Goal: Information Seeking & Learning: Check status

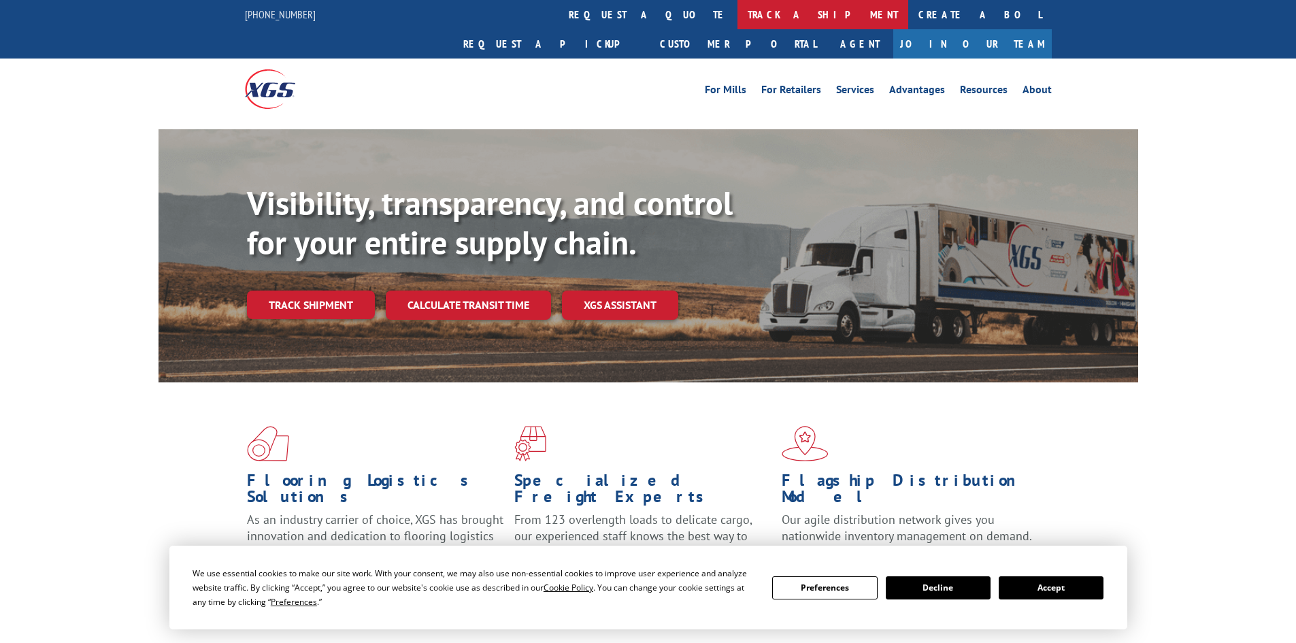
click at [737, 21] on link "track a shipment" at bounding box center [822, 14] width 171 height 29
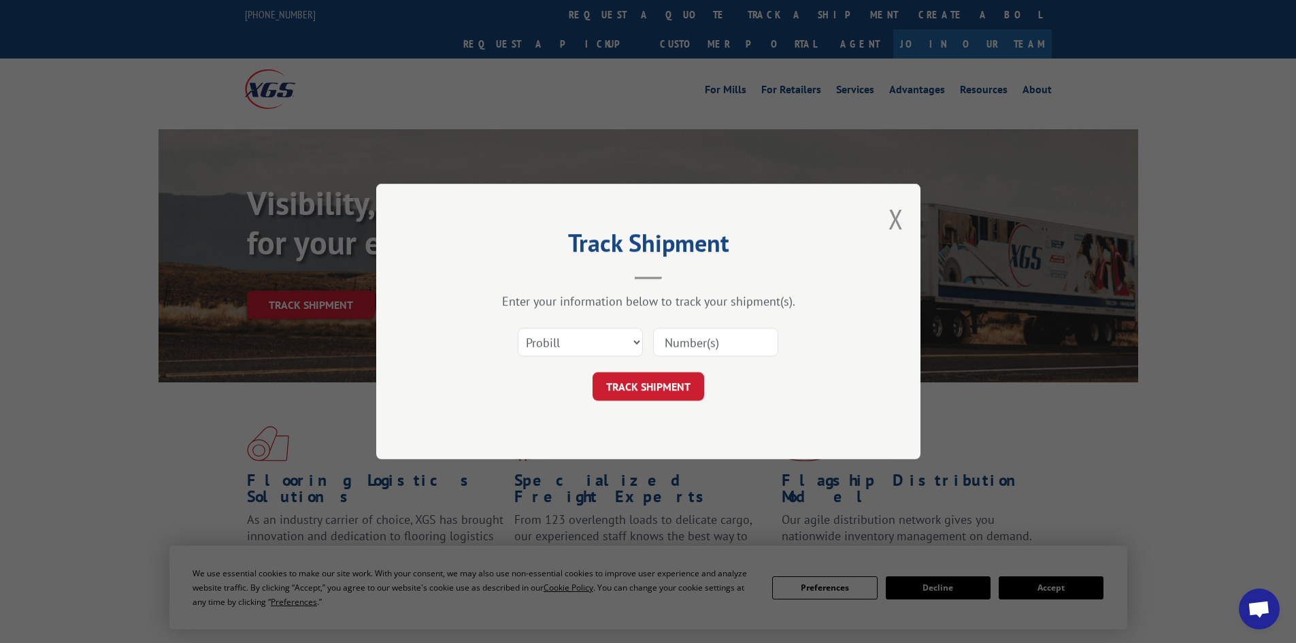
click at [679, 339] on input at bounding box center [715, 342] width 125 height 29
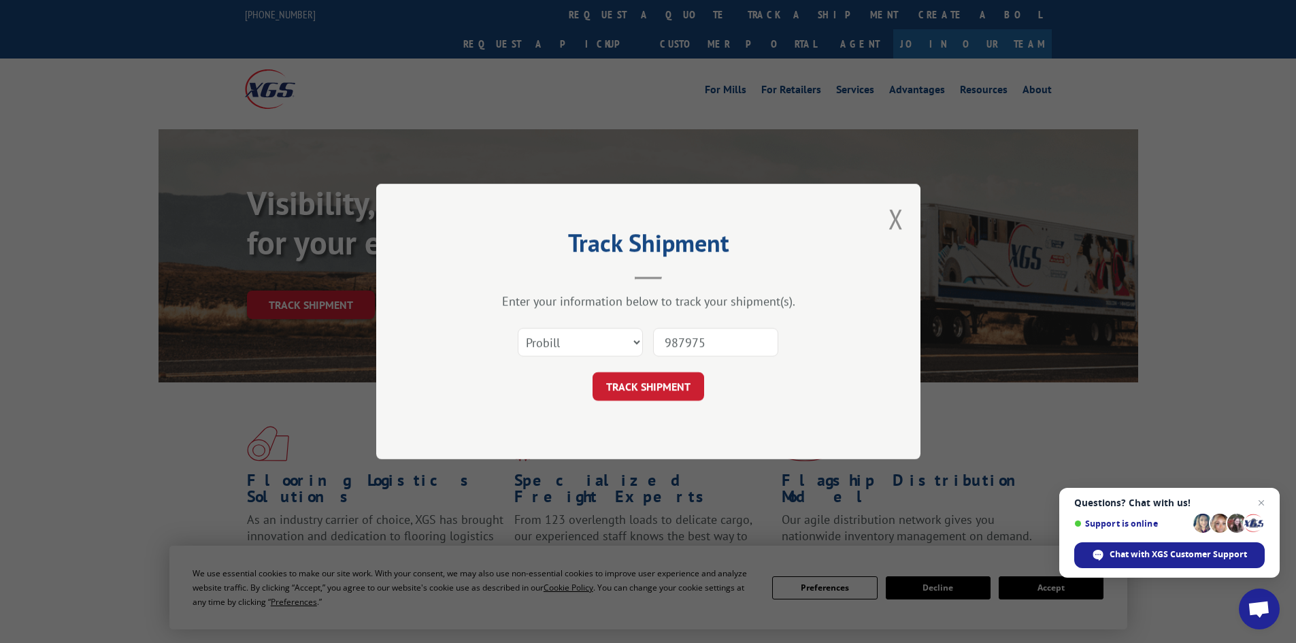
type input "987975"
click at [592, 372] on button "TRACK SHIPMENT" at bounding box center [648, 386] width 112 height 29
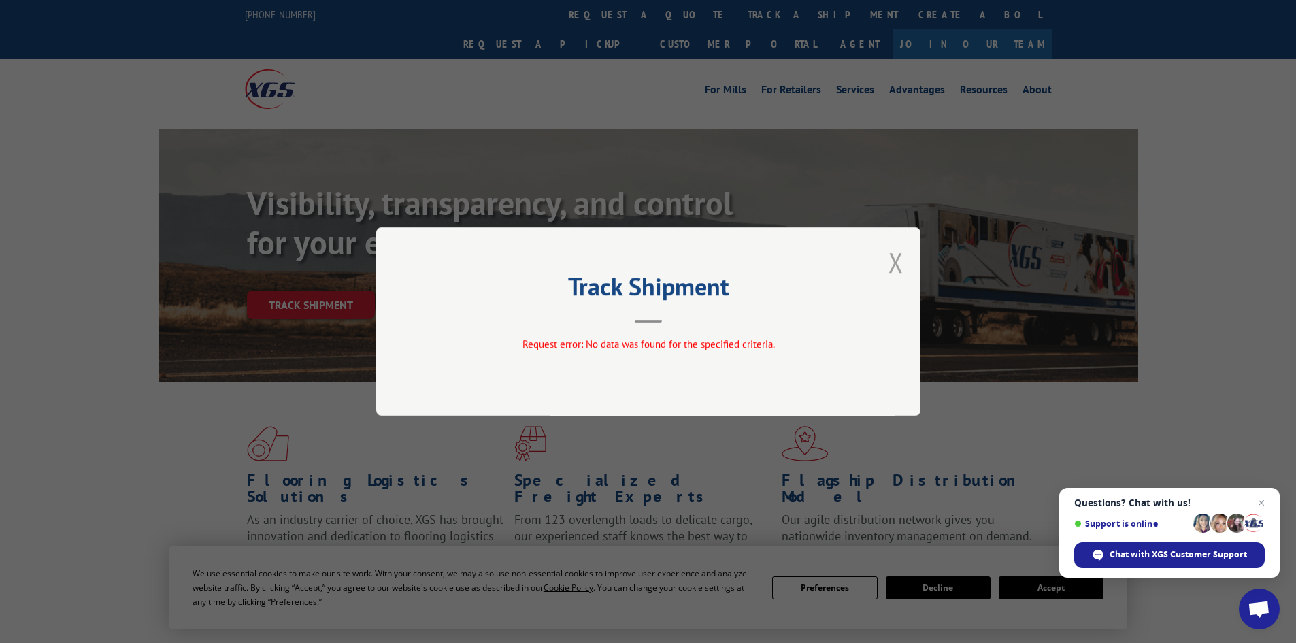
click at [894, 253] on button "Close modal" at bounding box center [895, 262] width 15 height 36
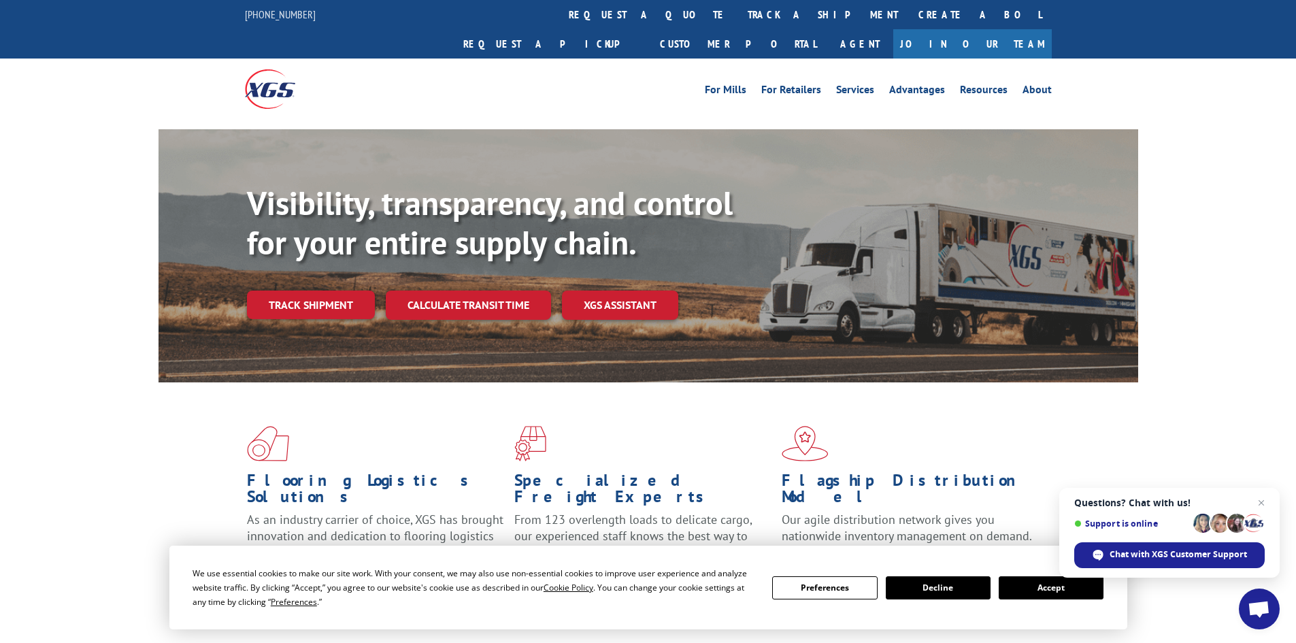
click at [737, 27] on link "track a shipment" at bounding box center [822, 14] width 171 height 29
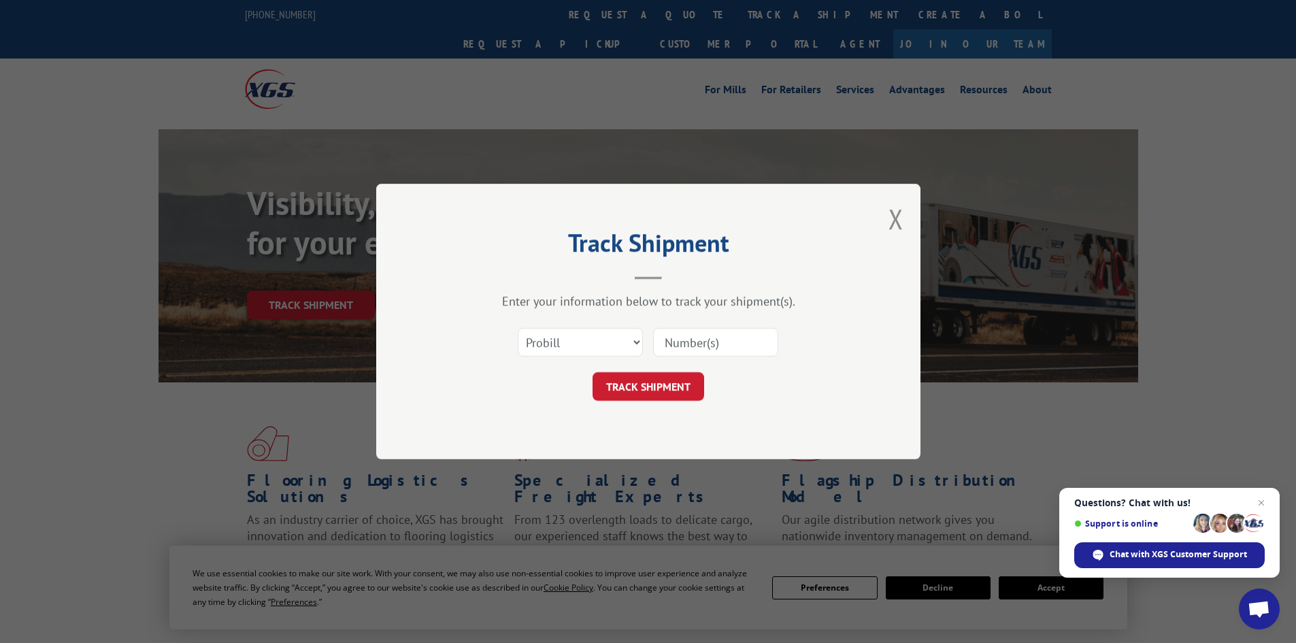
click at [693, 333] on input at bounding box center [715, 342] width 125 height 29
paste input "58507876"
type input "58507876"
click at [673, 390] on button "TRACK SHIPMENT" at bounding box center [648, 386] width 112 height 29
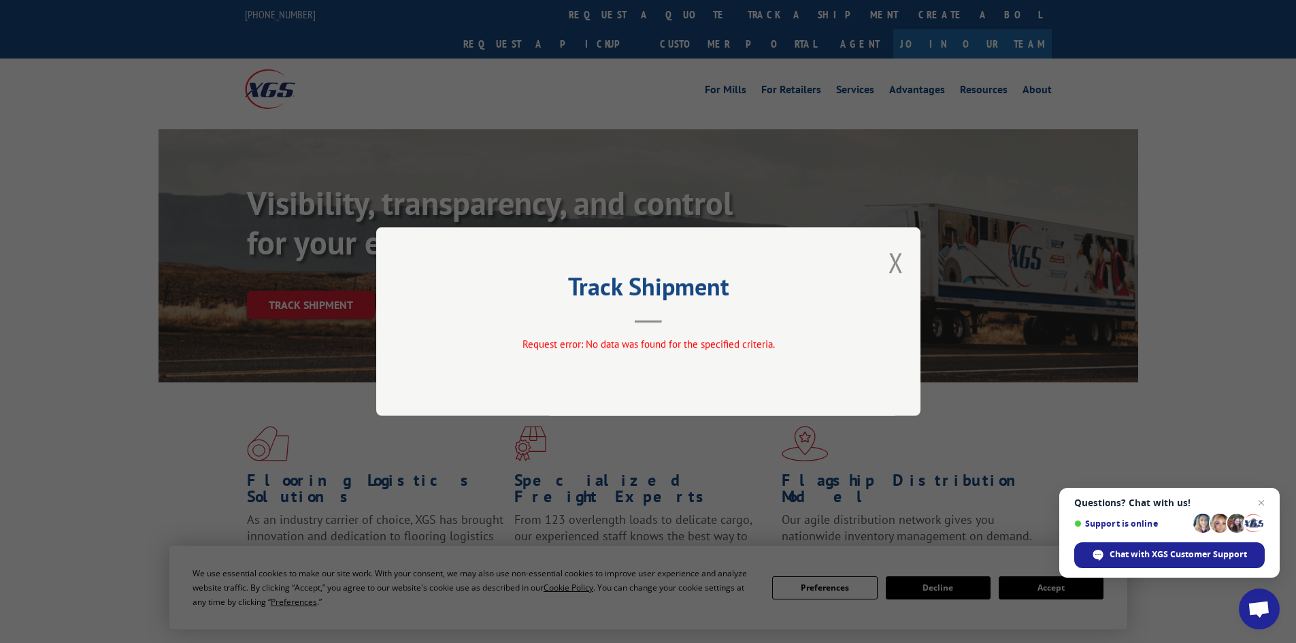
drag, startPoint x: 897, startPoint y: 255, endPoint x: 673, endPoint y: 73, distance: 288.2
click at [896, 254] on button "Close modal" at bounding box center [895, 262] width 15 height 36
